Goal: Transaction & Acquisition: Obtain resource

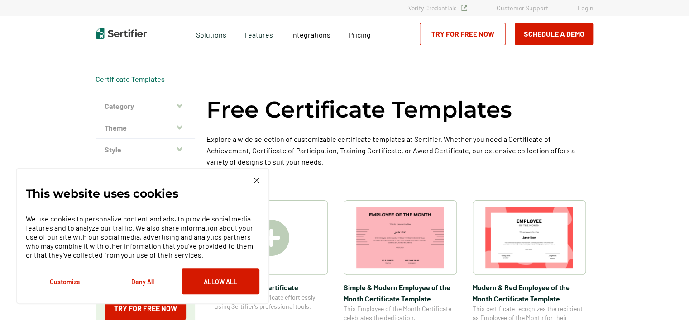
click at [256, 179] on img at bounding box center [256, 180] width 5 height 5
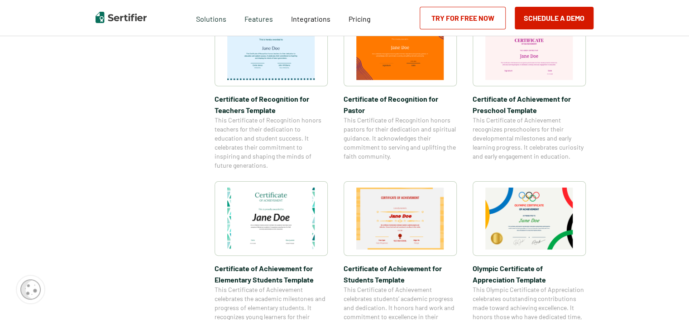
scroll to position [543, 0]
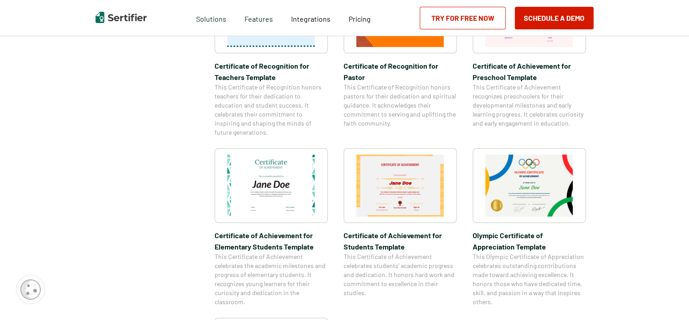
click at [275, 188] on img at bounding box center [271, 186] width 88 height 62
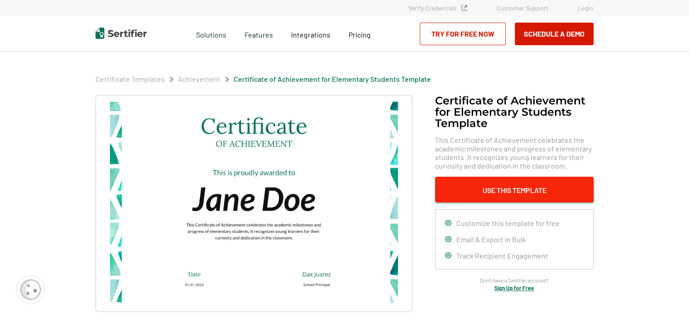
click at [495, 191] on button "Use This Template" at bounding box center [514, 190] width 158 height 26
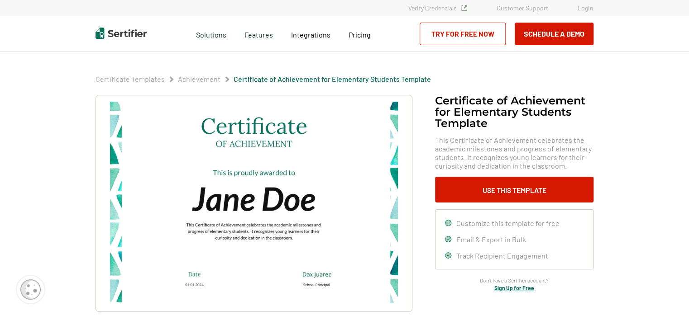
click at [291, 210] on img at bounding box center [254, 204] width 288 height 204
click at [278, 205] on img at bounding box center [254, 204] width 288 height 204
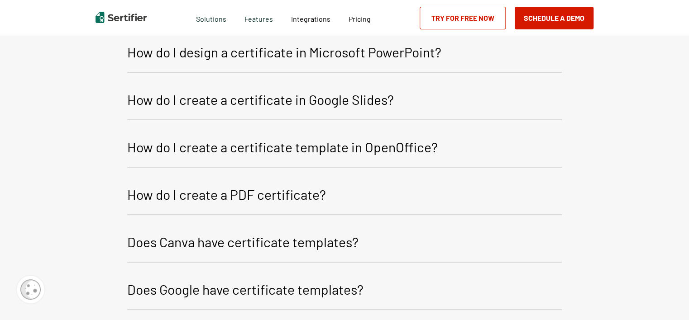
scroll to position [1260, 0]
